Goal: Information Seeking & Learning: Learn about a topic

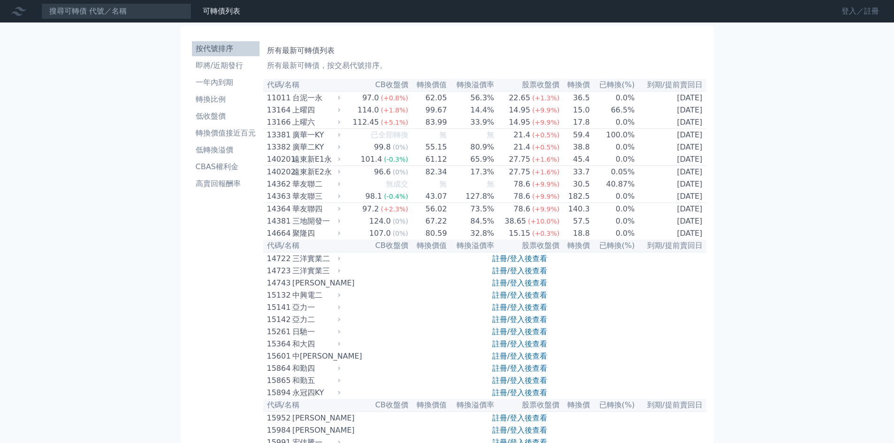
click at [858, 9] on link "登入／註冊" at bounding box center [860, 11] width 53 height 15
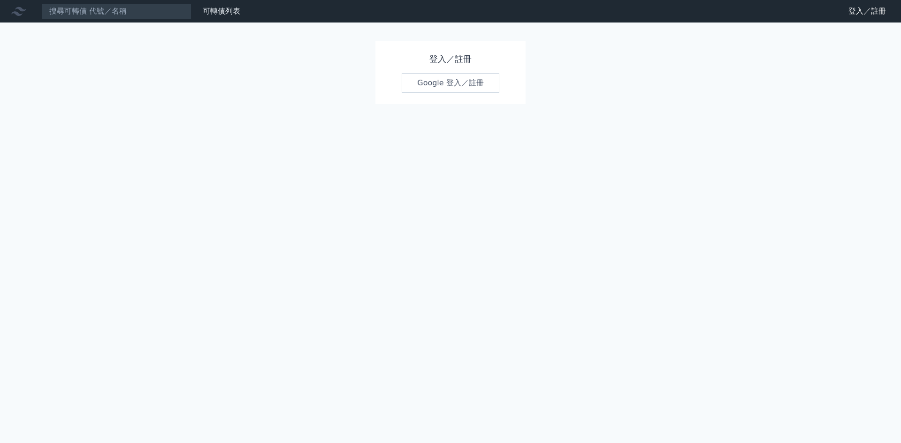
click at [449, 89] on link "Google 登入／註冊" at bounding box center [451, 83] width 98 height 20
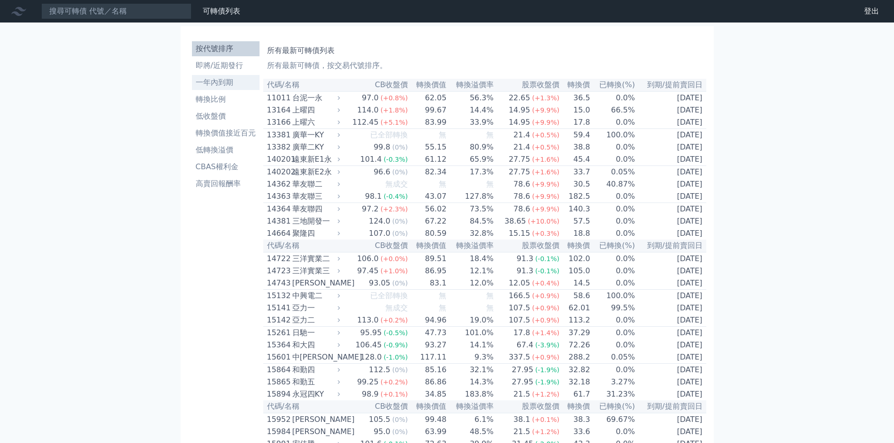
click at [226, 84] on li "一年內到期" at bounding box center [226, 82] width 68 height 11
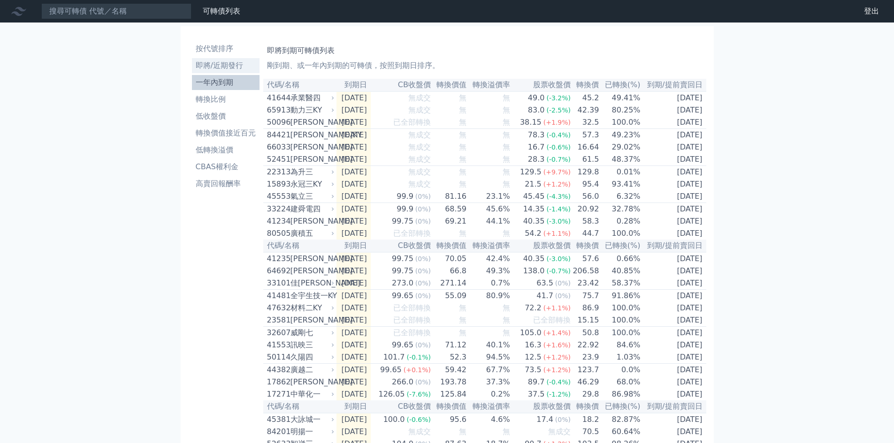
click at [235, 66] on li "即將/近期發行" at bounding box center [226, 65] width 68 height 11
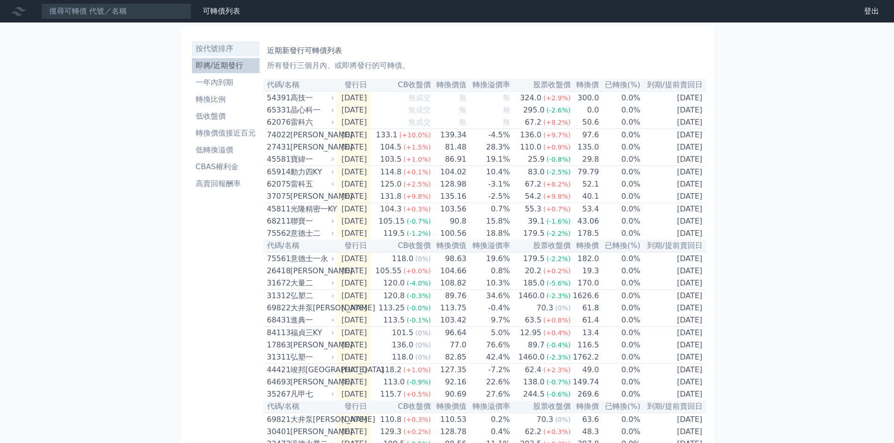
click at [226, 48] on li "按代號排序" at bounding box center [226, 48] width 68 height 11
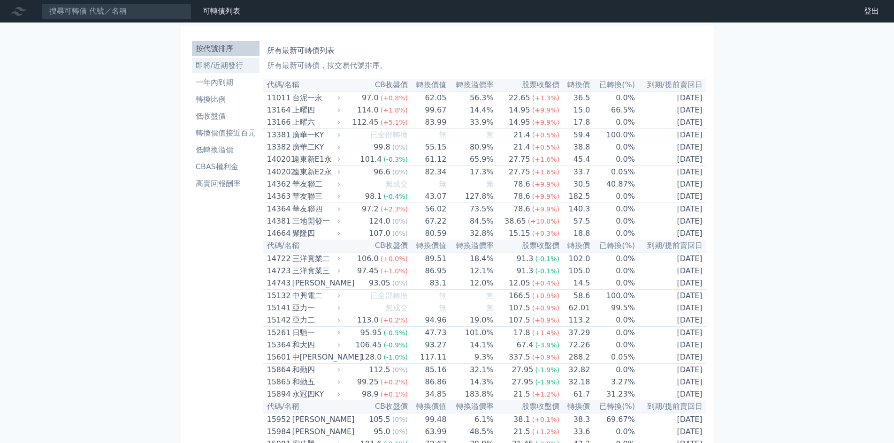
click at [222, 67] on li "即將/近期發行" at bounding box center [226, 65] width 68 height 11
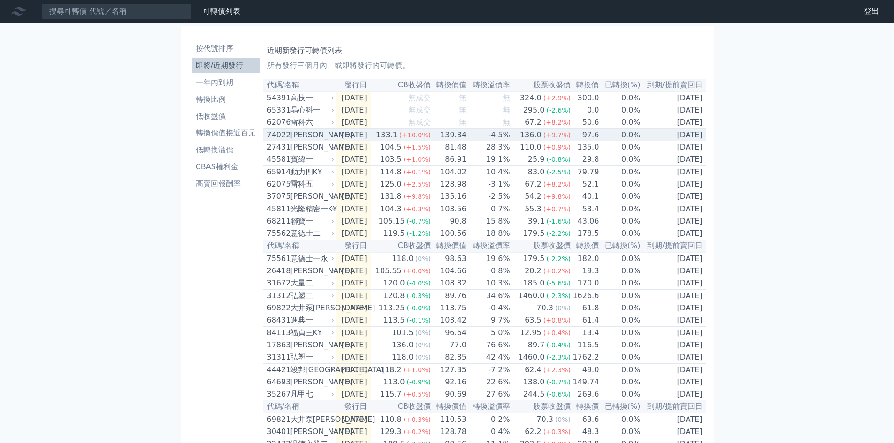
click at [287, 138] on div "74022" at bounding box center [277, 134] width 21 height 11
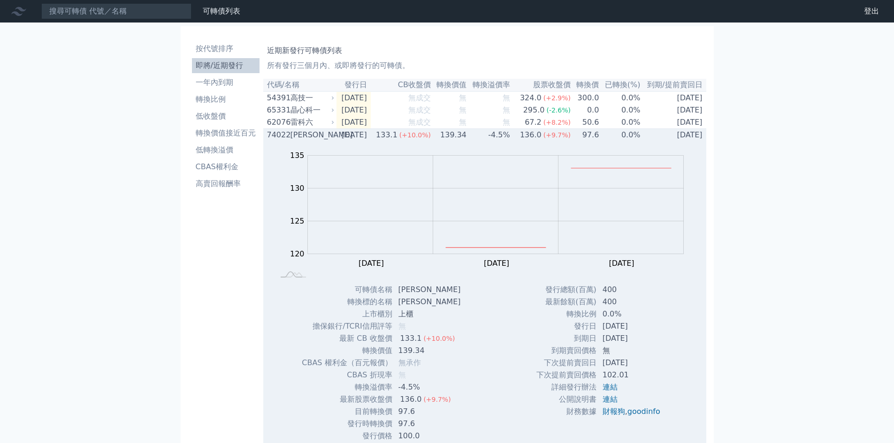
click at [277, 139] on div "74022" at bounding box center [277, 134] width 21 height 11
